Goal: Navigation & Orientation: Find specific page/section

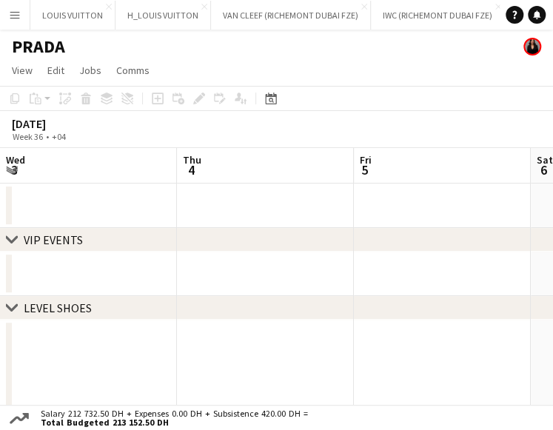
scroll to position [0, 354]
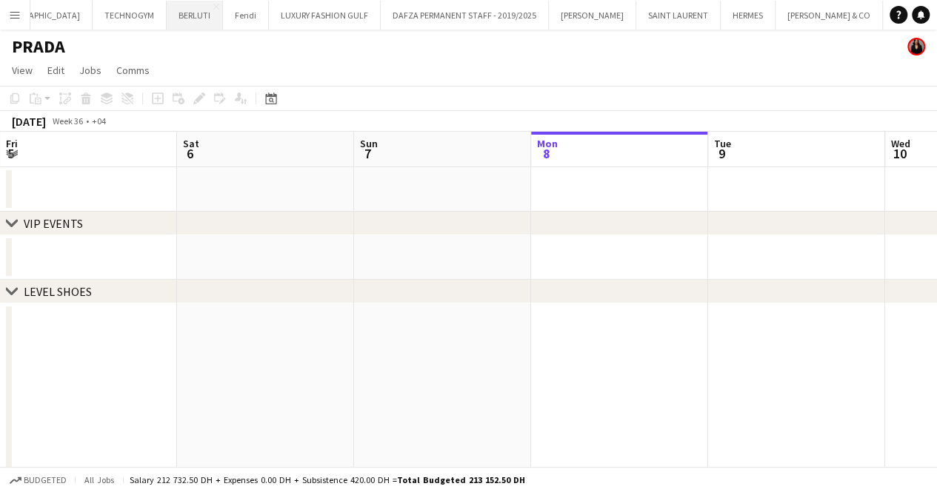
click at [174, 11] on button "BERLUTI Close" at bounding box center [195, 15] width 56 height 29
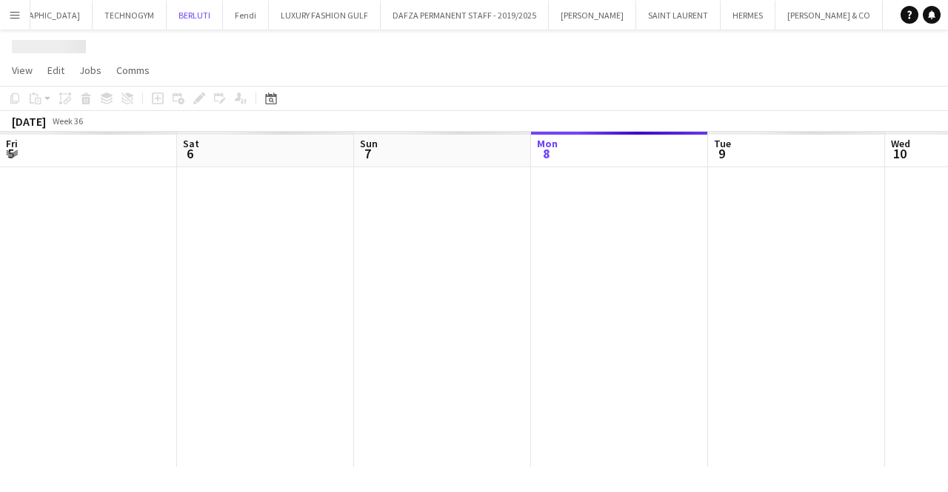
scroll to position [0, 354]
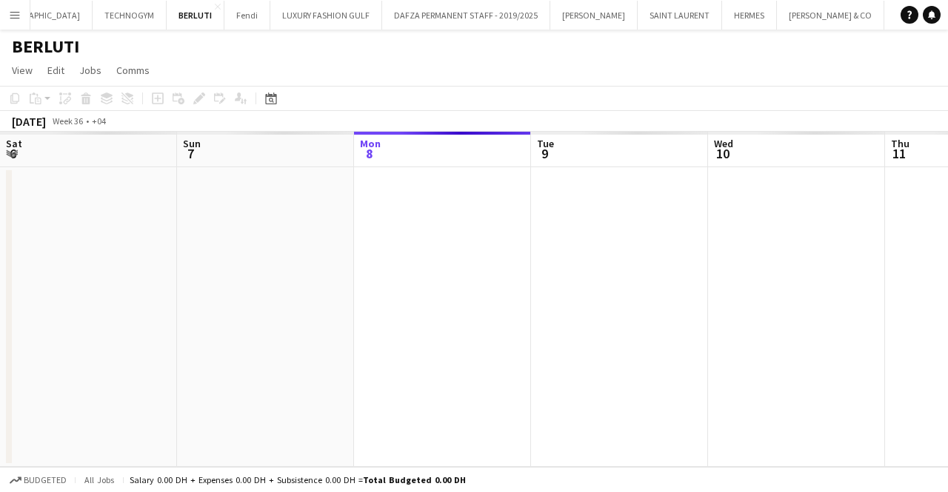
drag, startPoint x: 172, startPoint y: 287, endPoint x: 430, endPoint y: 284, distance: 257.7
click at [428, 284] on app-calendar-viewport "Thu 4 Fri 5 Sat 6 Sun 7 Mon 8 Tue 9 Wed 10 Thu 11 Fri 12 Sat 13 Sun 14" at bounding box center [474, 299] width 948 height 335
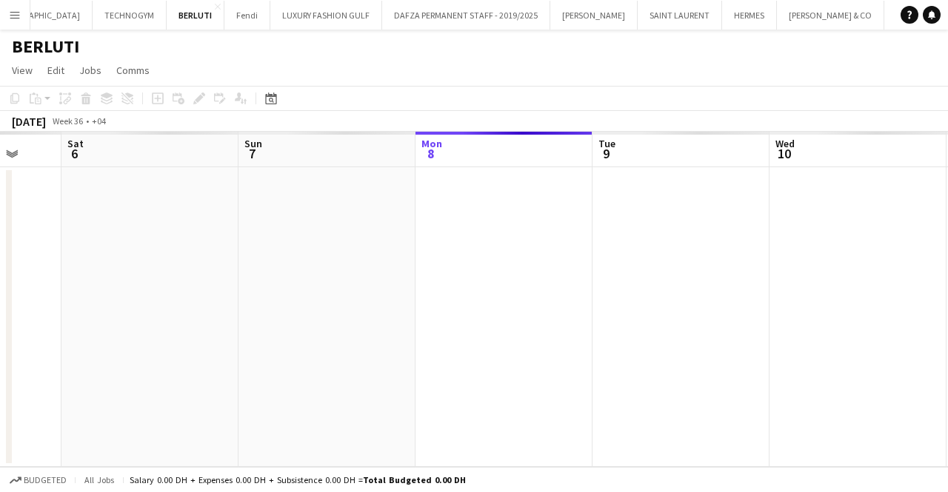
drag, startPoint x: 412, startPoint y: 286, endPoint x: 537, endPoint y: 293, distance: 125.3
click at [535, 293] on app-calendar-viewport "Wed 3 Thu 4 Fri 5 Sat 6 Sun 7 Mon 8 Tue 9 Wed 10 Thu 11 Fri 12 Sat 13" at bounding box center [474, 299] width 948 height 335
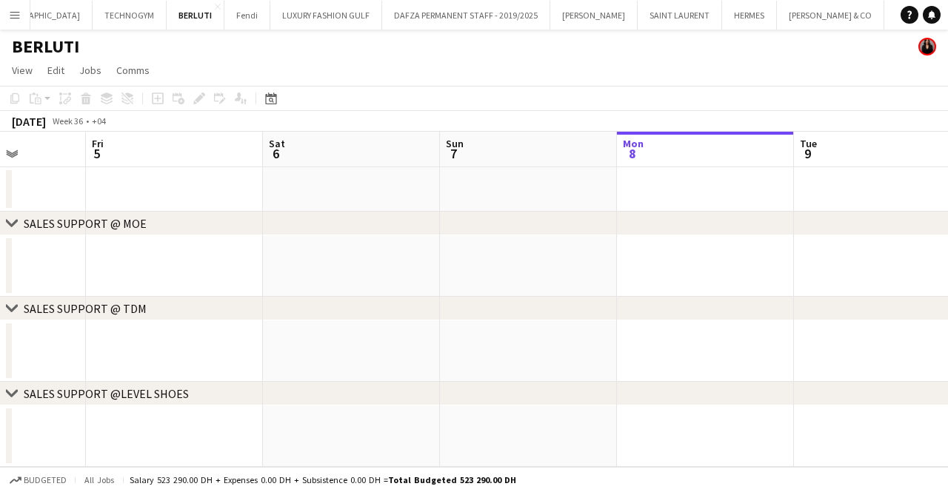
drag, startPoint x: 373, startPoint y: 270, endPoint x: 510, endPoint y: 281, distance: 137.4
click at [508, 284] on app-calendar-viewport "Tue 2 Wed 3 Thu 4 Fri 5 Sat 6 Sun 7 Mon 8 Tue 9 Wed 10 Thu 11 Fri 12" at bounding box center [474, 299] width 948 height 335
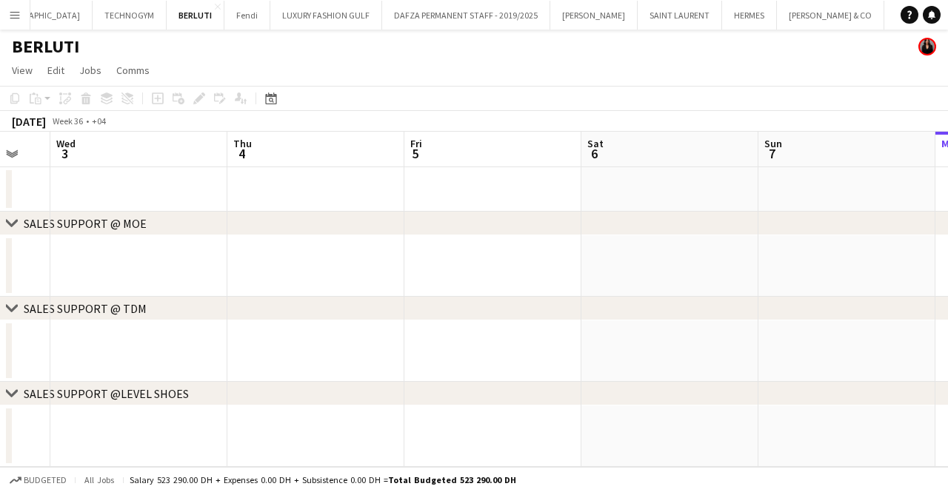
click at [552, 271] on app-calendar-viewport "Mon 1 Tue 2 Wed 3 Thu 4 Fri 5 Sat 6 Sun 7 Mon 8 Tue 9 Wed 10 Thu 11" at bounding box center [474, 299] width 948 height 335
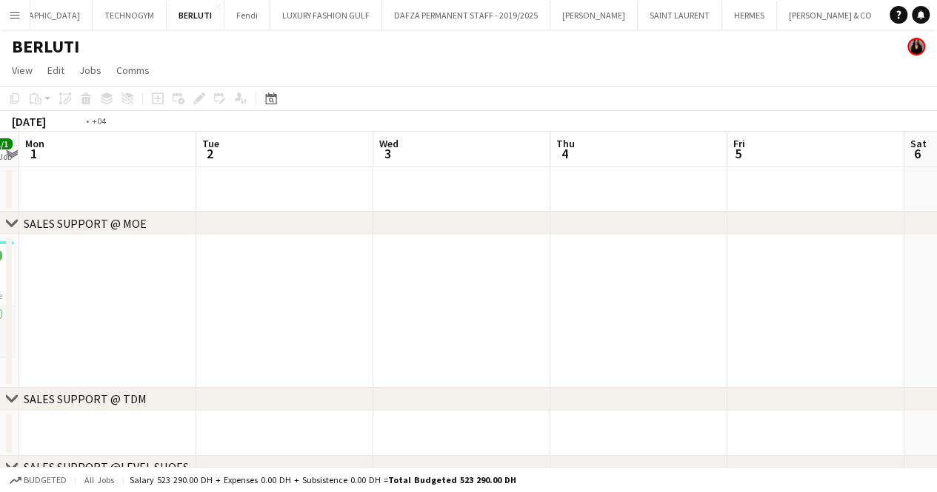
drag, startPoint x: 323, startPoint y: 244, endPoint x: 603, endPoint y: 262, distance: 281.1
click at [552, 261] on app-calendar-viewport "Sat 30 1/1 1 Job Sun 31 1/1 1 Job Mon 1 Tue 2 Wed 3 Thu 4 Fri 5 Sat 6 Sun 7 Mon…" at bounding box center [468, 328] width 937 height 392
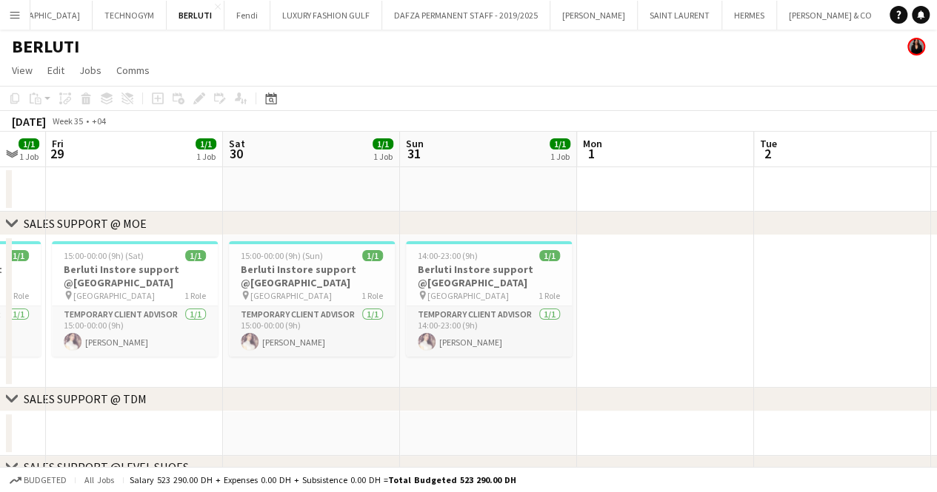
scroll to position [0, 367]
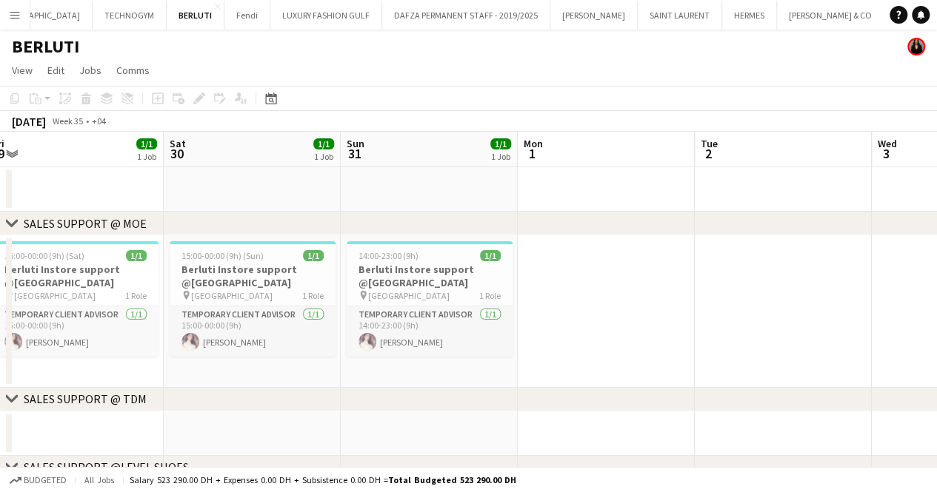
drag, startPoint x: 392, startPoint y: 258, endPoint x: 649, endPoint y: 258, distance: 256.2
click at [552, 258] on app-calendar-viewport "Wed 27 Thu 28 1/1 1 Job Fri 29 1/1 1 Job Sat 30 1/1 1 Job Sun 31 1/1 1 Job Mon …" at bounding box center [468, 328] width 937 height 392
drag, startPoint x: 396, startPoint y: 233, endPoint x: 685, endPoint y: 227, distance: 288.8
click at [552, 227] on div "chevron-right SALES SUPPORT @ MOE" at bounding box center [468, 224] width 937 height 24
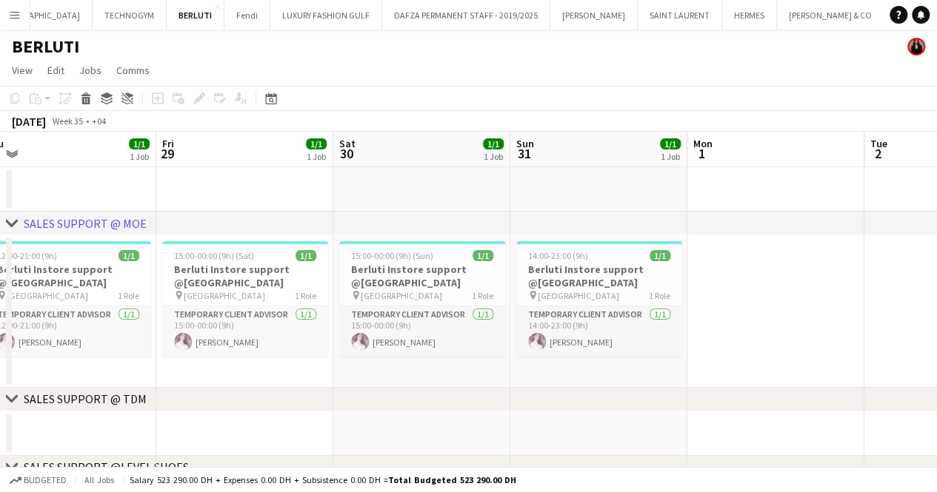
drag, startPoint x: 396, startPoint y: 288, endPoint x: 658, endPoint y: 285, distance: 262.1
click at [552, 285] on app-calendar-viewport "Tue 26 Wed 27 Thu 28 1/1 1 Job Fri 29 1/1 1 Job Sat 30 1/1 1 Job Sun 31 1/1 1 J…" at bounding box center [468, 328] width 937 height 392
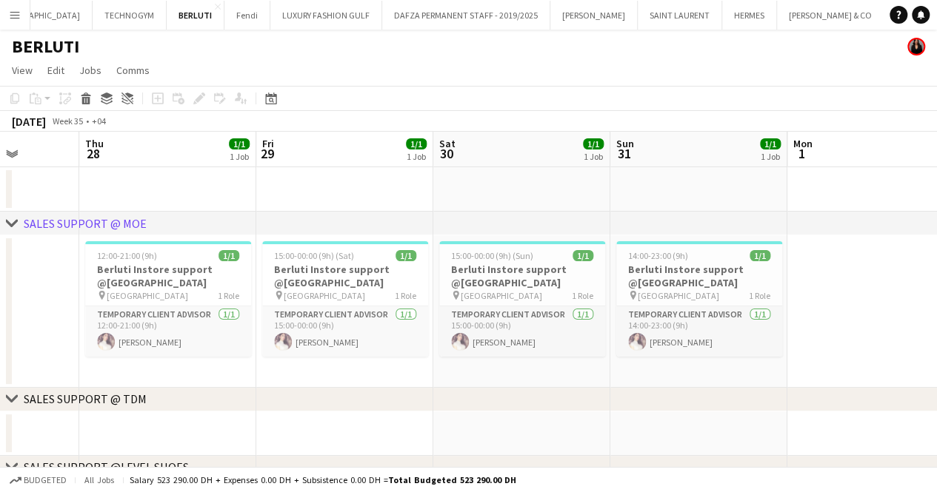
scroll to position [0, 327]
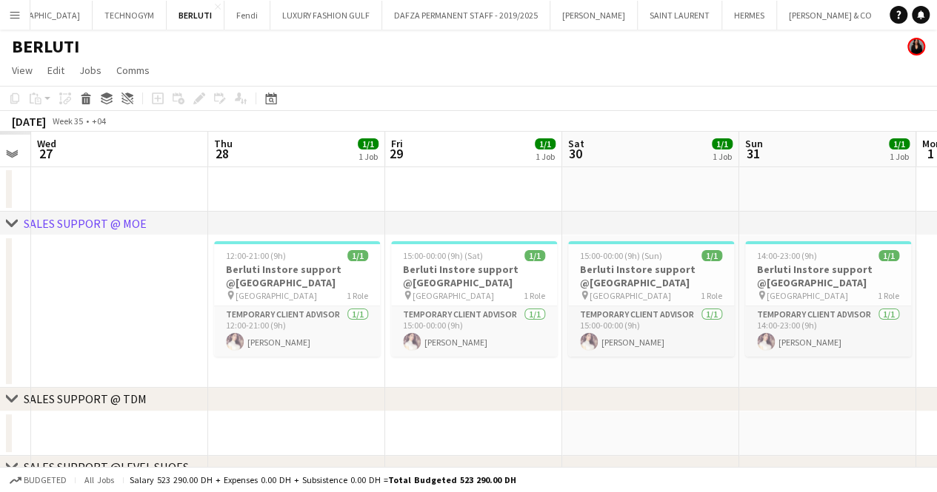
drag, startPoint x: 349, startPoint y: 295, endPoint x: 609, endPoint y: 304, distance: 260.8
click at [552, 304] on app-calendar-viewport "Mon 25 Tue 26 Wed 27 Thu 28 1/1 1 Job Fri 29 1/1 1 Job Sat 30 1/1 1 Job Sun 31 …" at bounding box center [468, 328] width 937 height 392
